Goal: Task Accomplishment & Management: Manage account settings

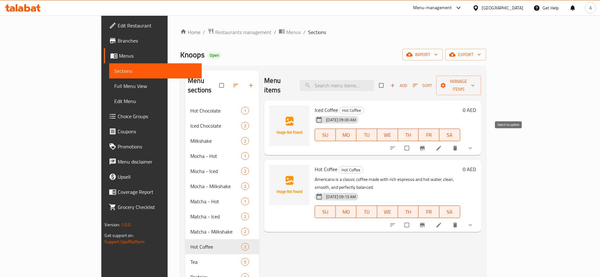
click at [414, 142] on input "checkbox" at bounding box center [407, 148] width 13 height 12
checkbox input "true"
click at [414, 219] on input "checkbox" at bounding box center [407, 225] width 13 height 12
checkbox input "true"
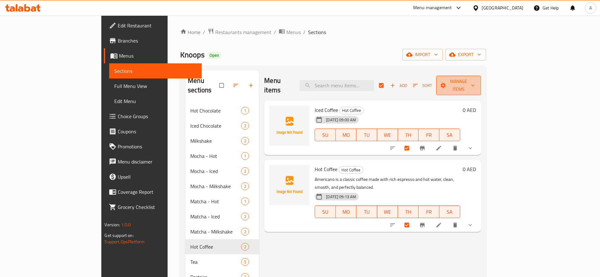
click at [476, 79] on span "Manage items" at bounding box center [458, 86] width 35 height 16
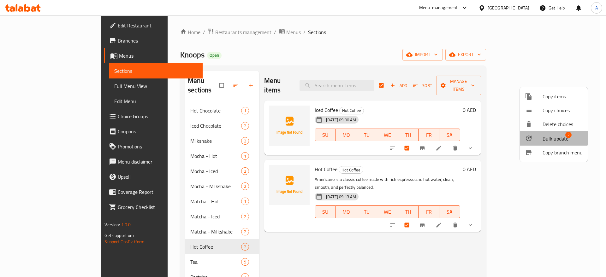
click at [550, 136] on span "Bulk update" at bounding box center [555, 139] width 26 height 8
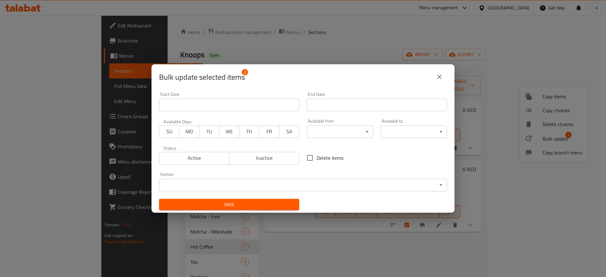
click at [311, 157] on input "Delete items" at bounding box center [309, 157] width 13 height 13
checkbox input "true"
click at [282, 201] on span "Save" at bounding box center [229, 205] width 130 height 8
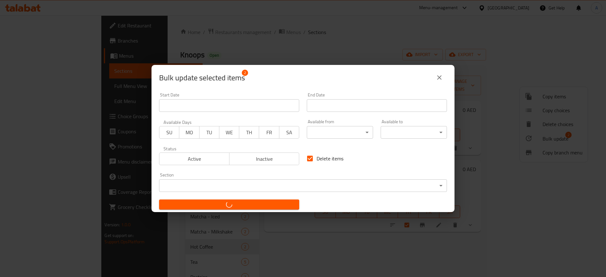
checkbox input "false"
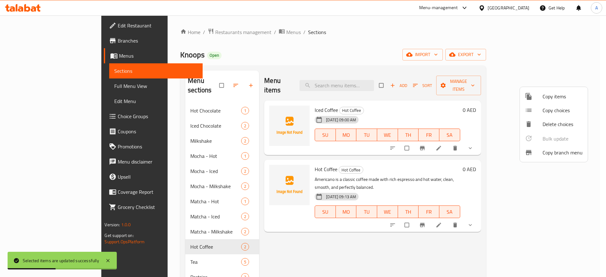
click at [440, 30] on div at bounding box center [303, 138] width 606 height 277
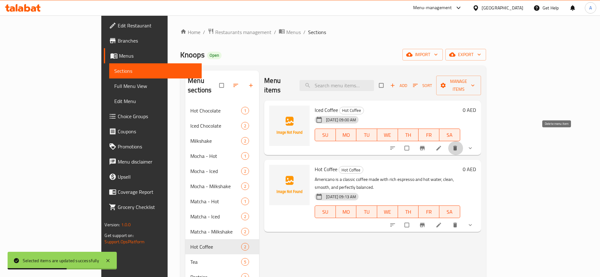
click at [458, 145] on icon "delete" at bounding box center [455, 148] width 6 height 6
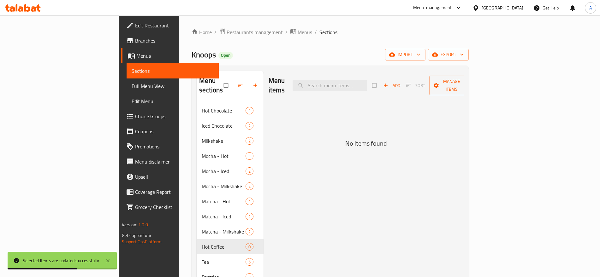
click at [359, 151] on div "Menu items Add Sort Manage items No Items found" at bounding box center [363, 209] width 200 height 277
